Goal: Information Seeking & Learning: Learn about a topic

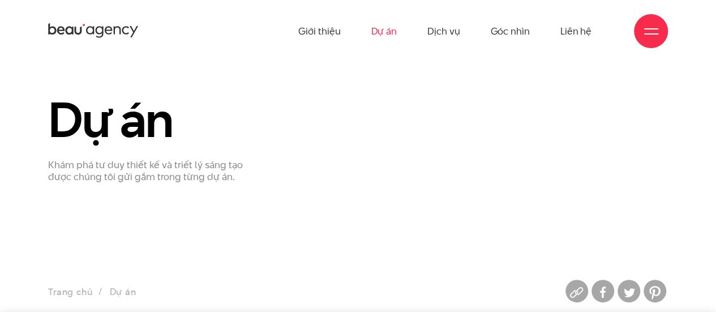
click at [372, 31] on link "Dự án" at bounding box center [384, 31] width 26 height 62
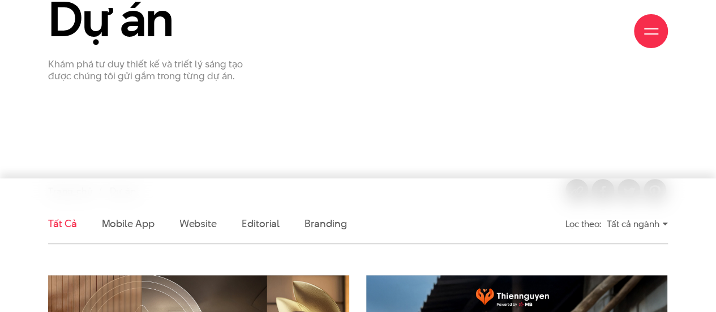
scroll to position [283, 0]
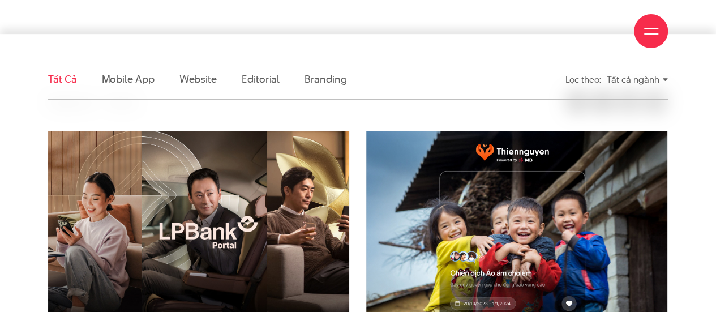
click at [302, 82] on ul "Tất cả Mobile app Website Editorial Branding" at bounding box center [278, 79] width 461 height 40
click at [310, 78] on link "Branding" at bounding box center [325, 79] width 42 height 14
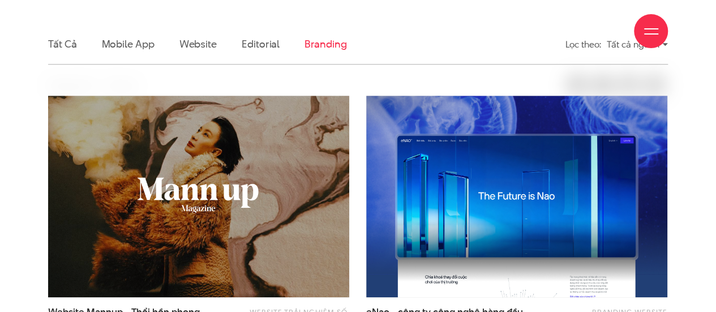
scroll to position [342, 0]
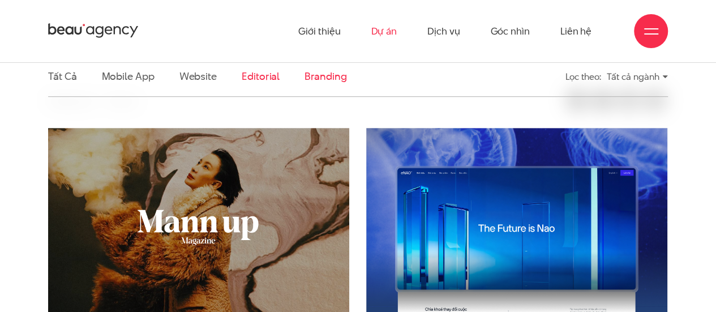
click at [255, 77] on link "Editorial" at bounding box center [261, 76] width 38 height 14
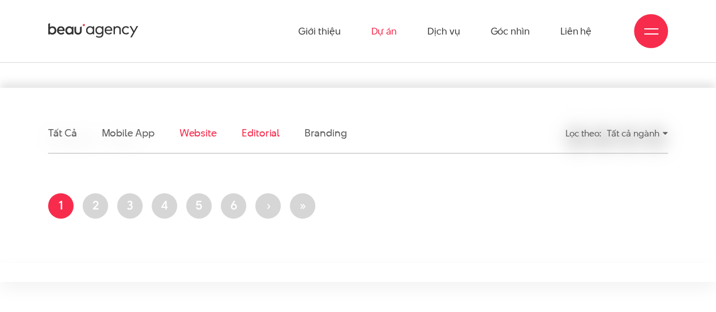
click at [204, 136] on link "Website" at bounding box center [197, 133] width 37 height 14
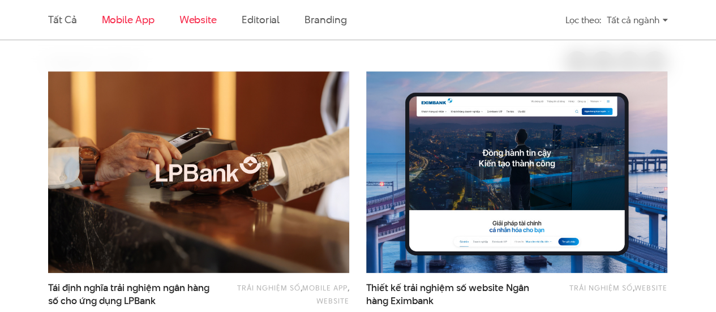
click at [148, 22] on link "Mobile app" at bounding box center [127, 19] width 53 height 14
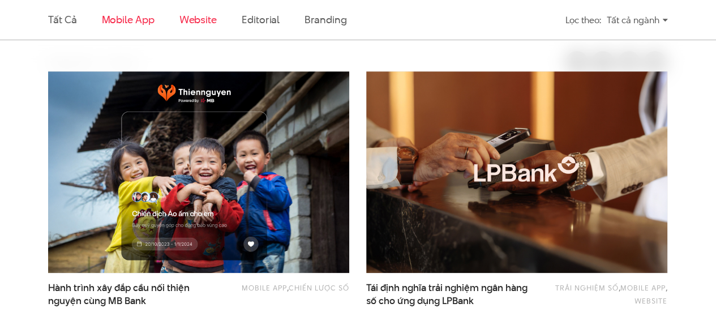
click at [184, 19] on link "Website" at bounding box center [197, 19] width 37 height 14
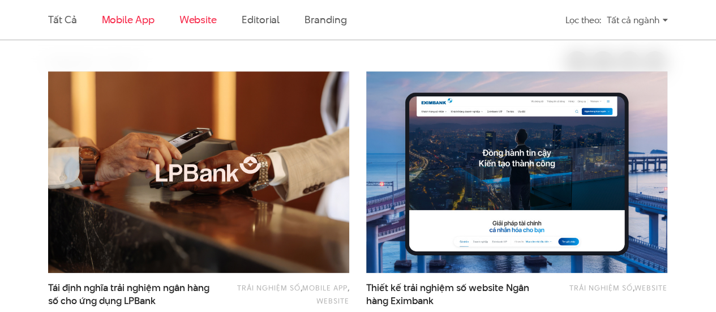
click at [126, 21] on link "Mobile app" at bounding box center [127, 19] width 53 height 14
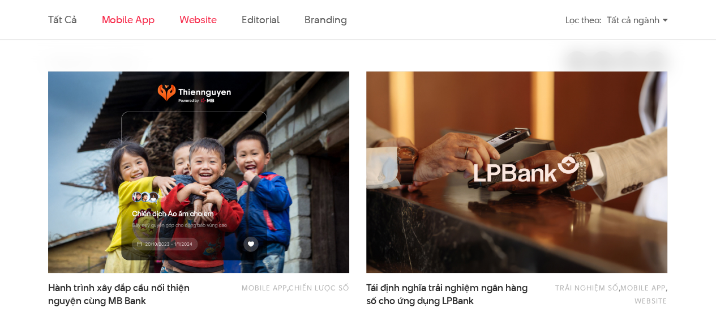
click at [184, 12] on link "Website" at bounding box center [197, 19] width 37 height 14
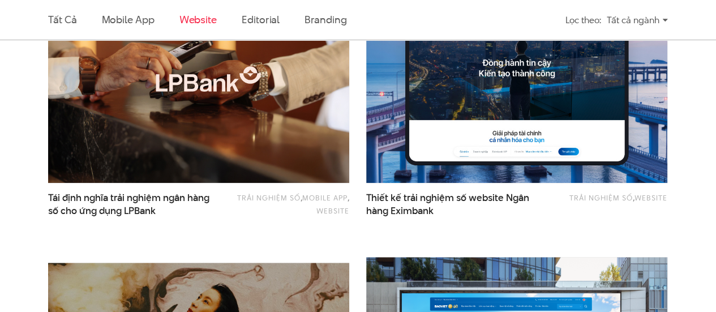
scroll to position [512, 0]
